Goal: Transaction & Acquisition: Subscribe to service/newsletter

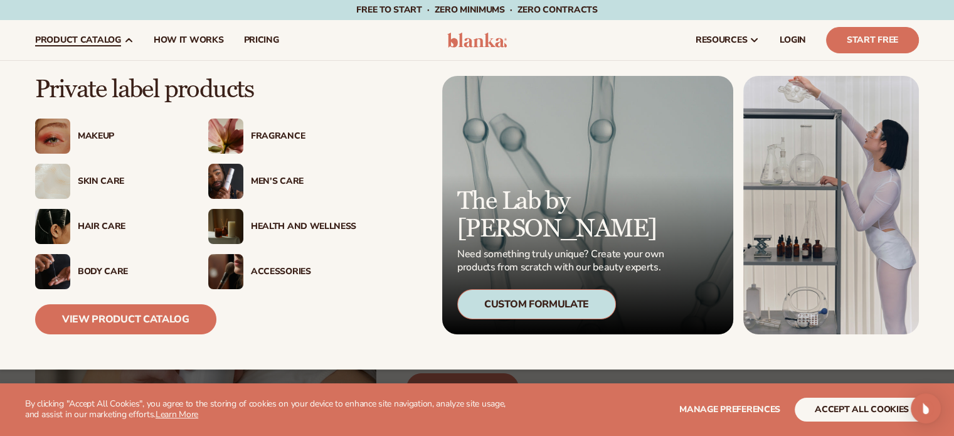
click at [108, 184] on div "Skin Care" at bounding box center [130, 181] width 105 height 11
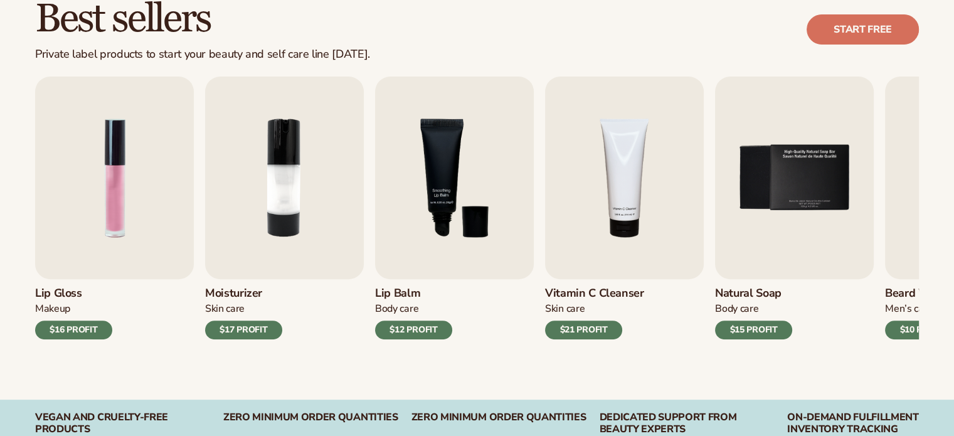
scroll to position [376, 0]
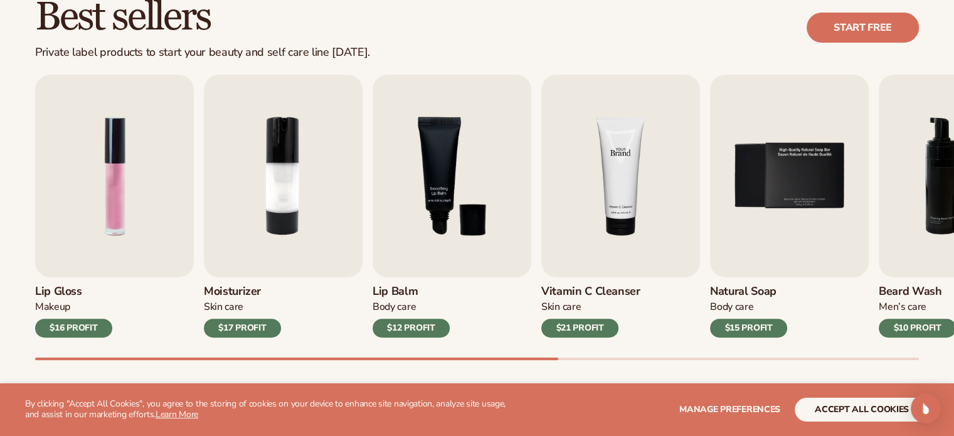
click at [631, 219] on img "4 / 9" at bounding box center [620, 176] width 159 height 203
click at [588, 325] on div "$21 PROFIT" at bounding box center [579, 328] width 77 height 19
click at [572, 237] on img "4 / 9" at bounding box center [620, 176] width 159 height 203
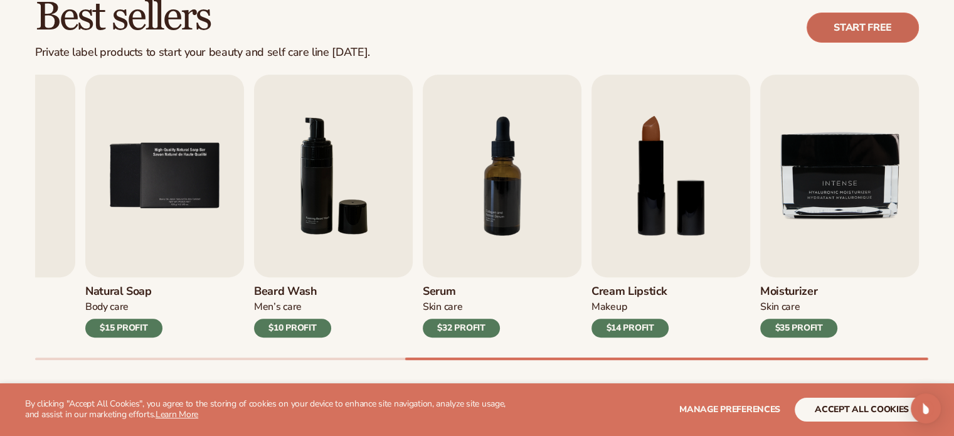
click at [862, 31] on link "Start free" at bounding box center [862, 28] width 112 height 30
